Goal: Task Accomplishment & Management: Manage account settings

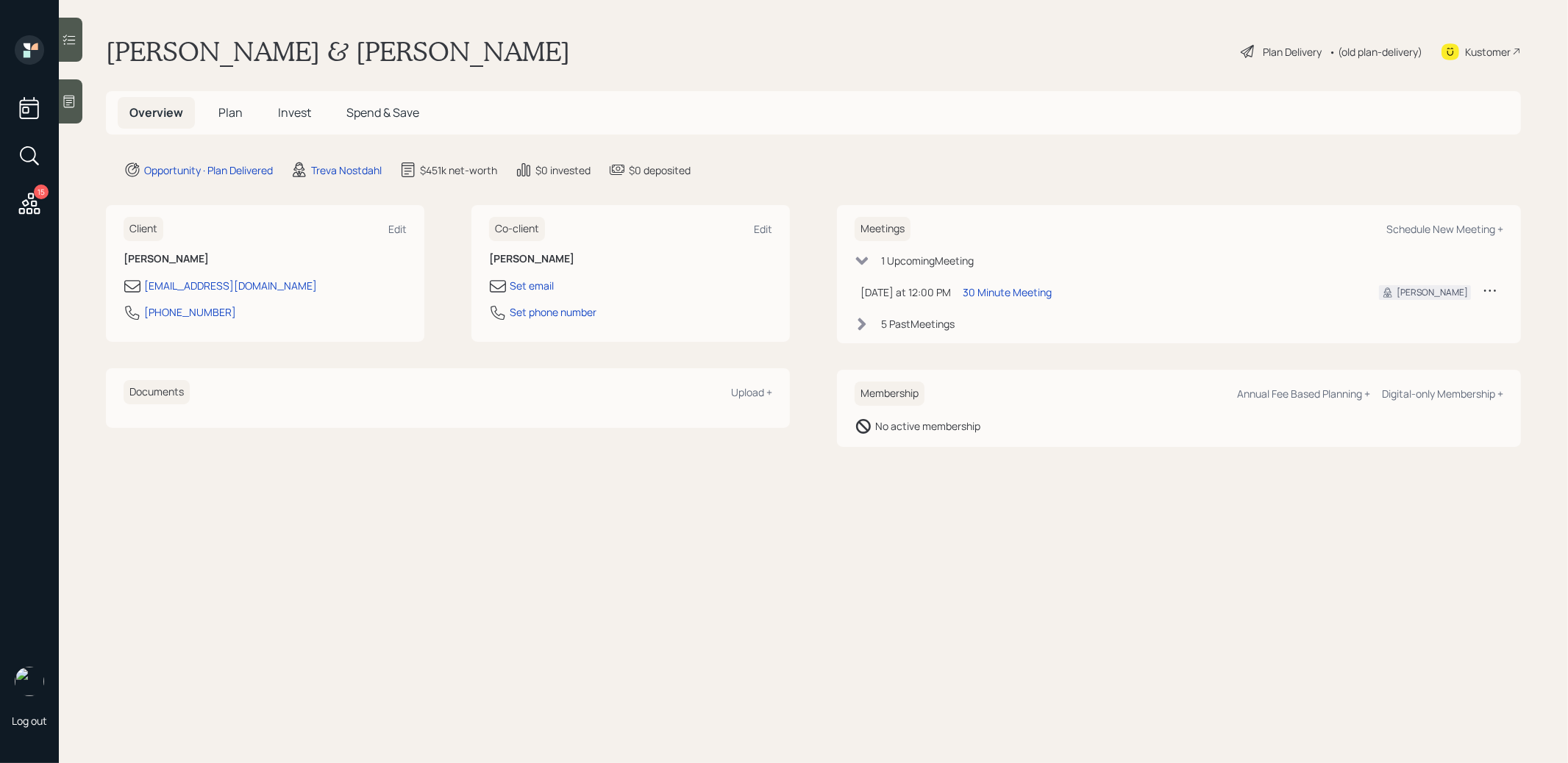
click at [234, 112] on span "Plan" at bounding box center [230, 112] width 24 height 16
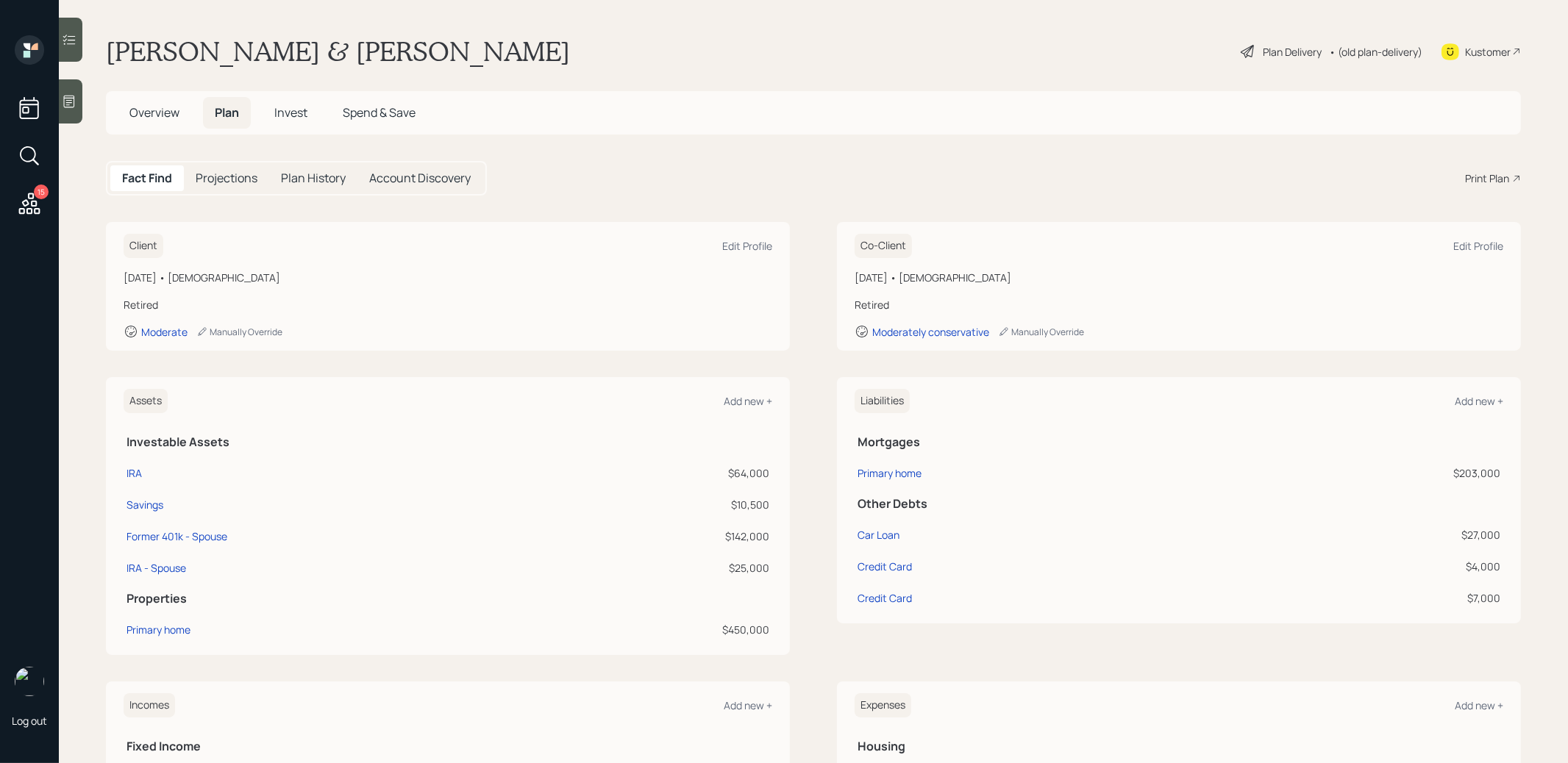
scroll to position [30, 0]
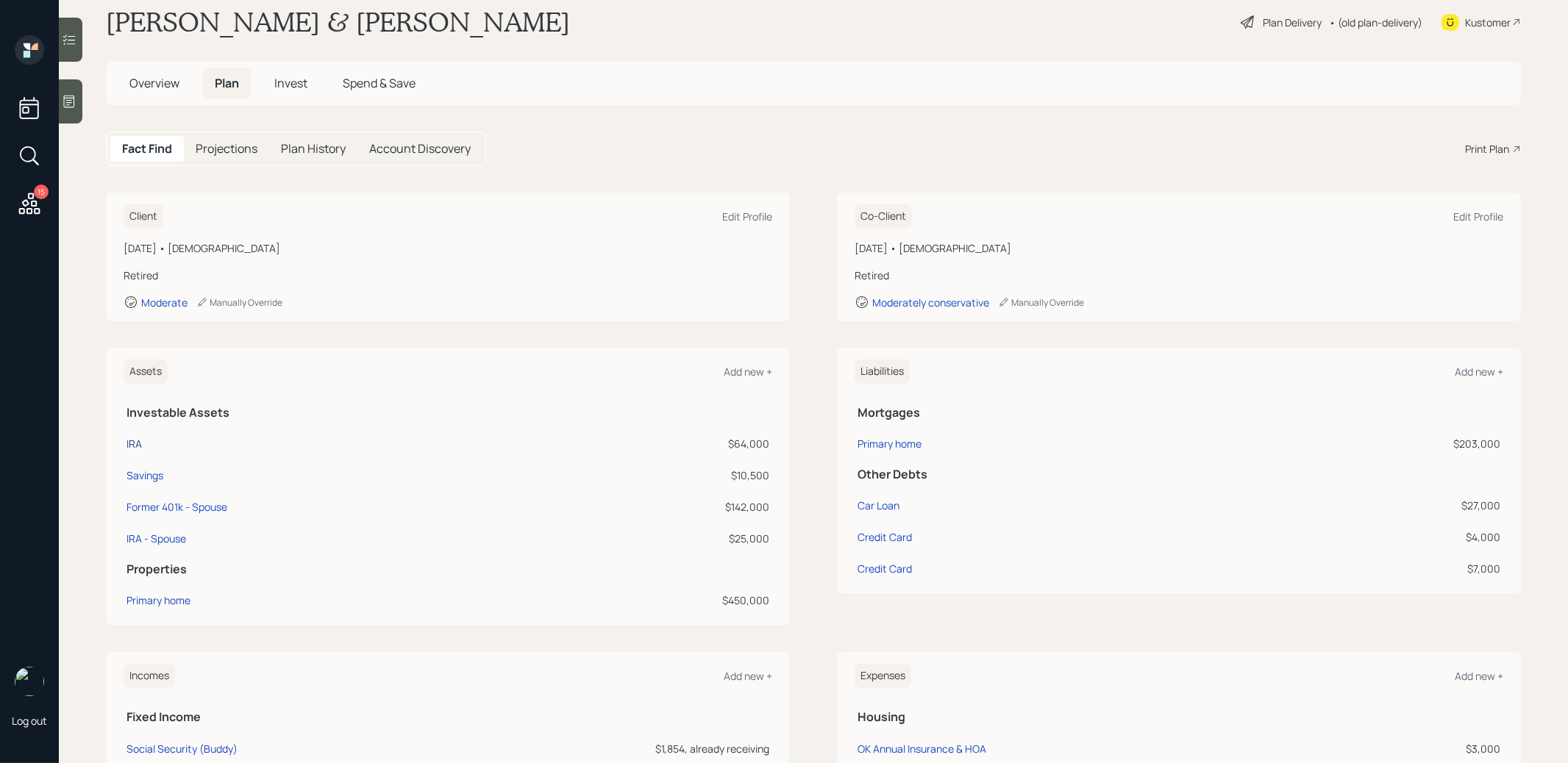
click at [133, 440] on div "IRA" at bounding box center [134, 444] width 16 height 16
select select "ira"
select select "balanced"
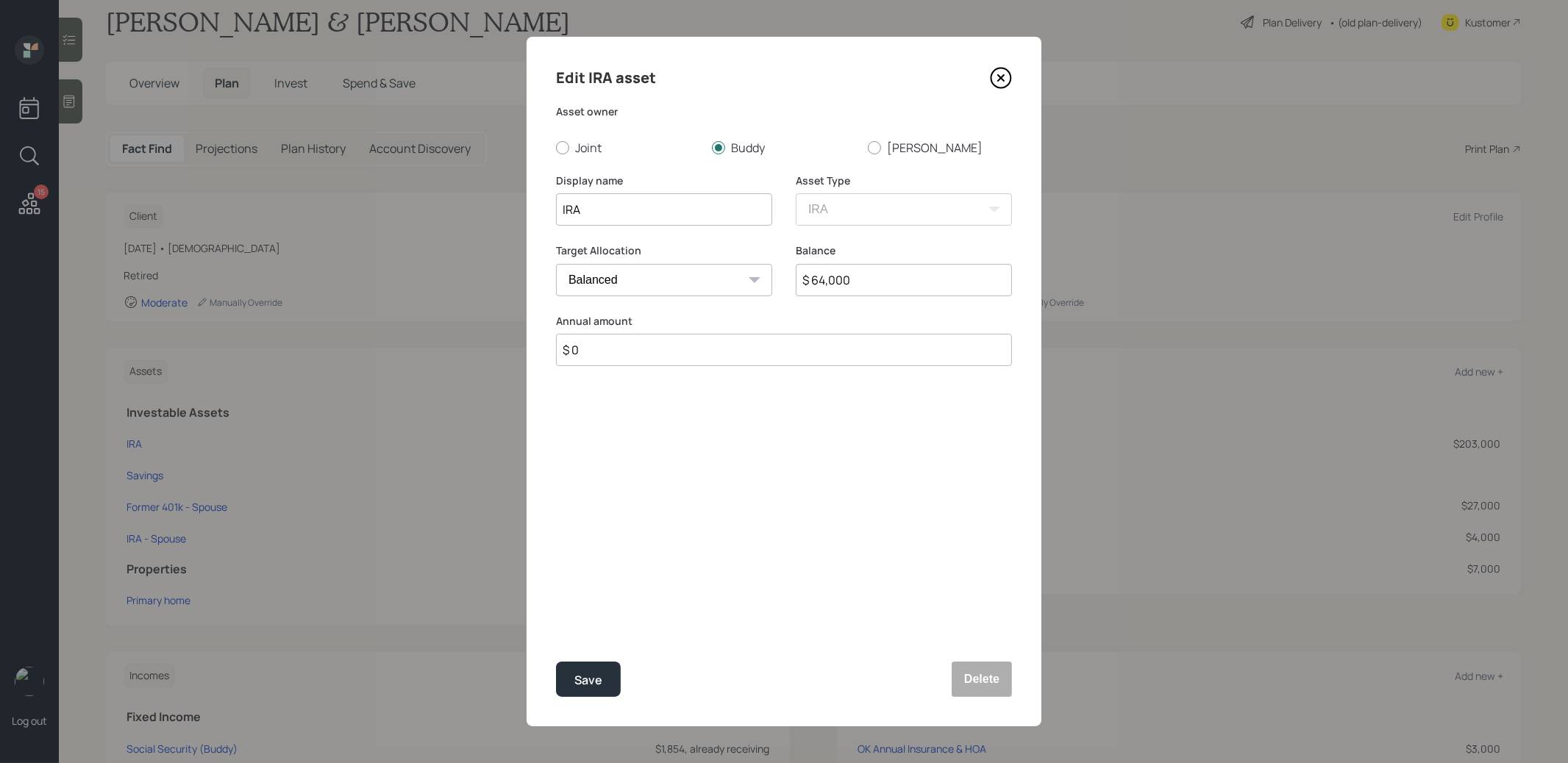
click at [999, 81] on icon at bounding box center [1001, 78] width 22 height 22
